Goal: Task Accomplishment & Management: Use online tool/utility

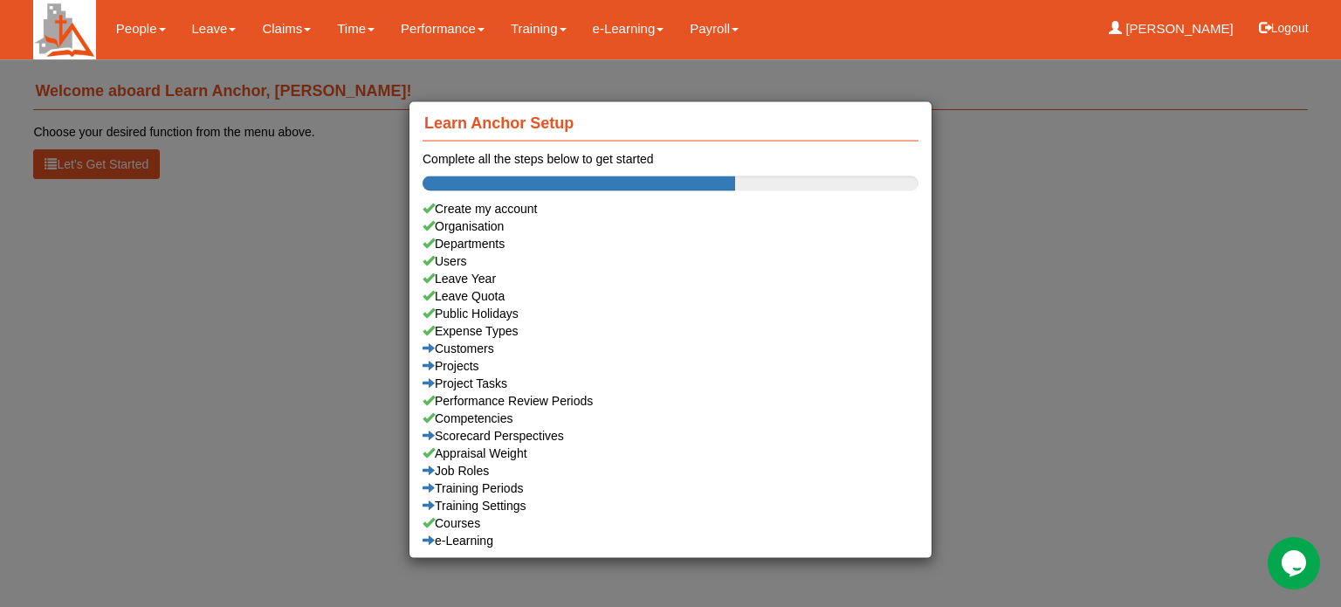
click at [192, 29] on div "Learn Anchor Setup Complete all the steps below to get started Create my accoun…" at bounding box center [670, 303] width 1341 height 607
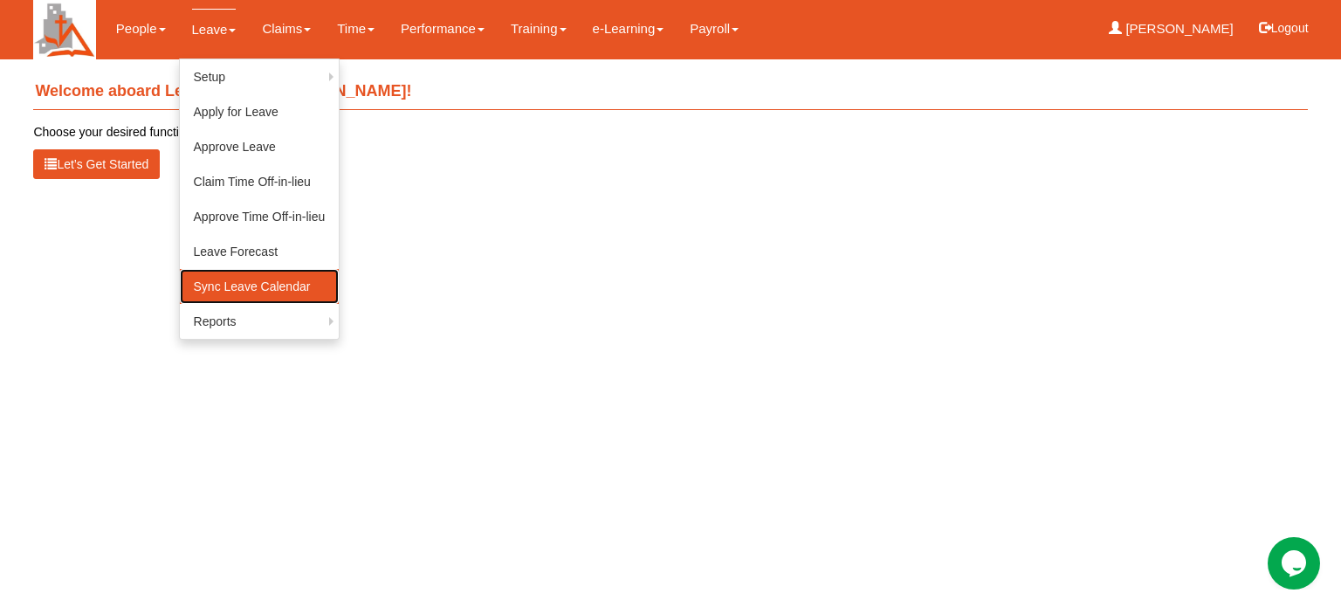
click at [210, 286] on link "Sync Leave Calendar" at bounding box center [260, 286] width 160 height 35
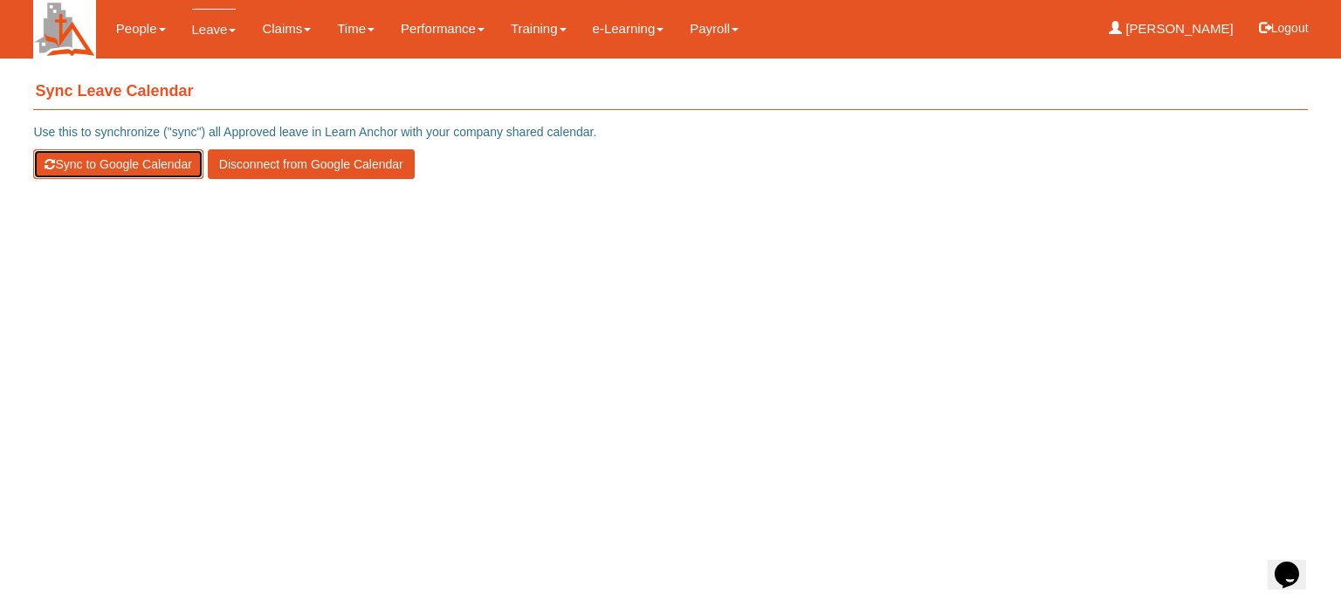
click at [99, 160] on button "Sync to Google Calendar" at bounding box center [117, 164] width 169 height 30
